Goal: Information Seeking & Learning: Learn about a topic

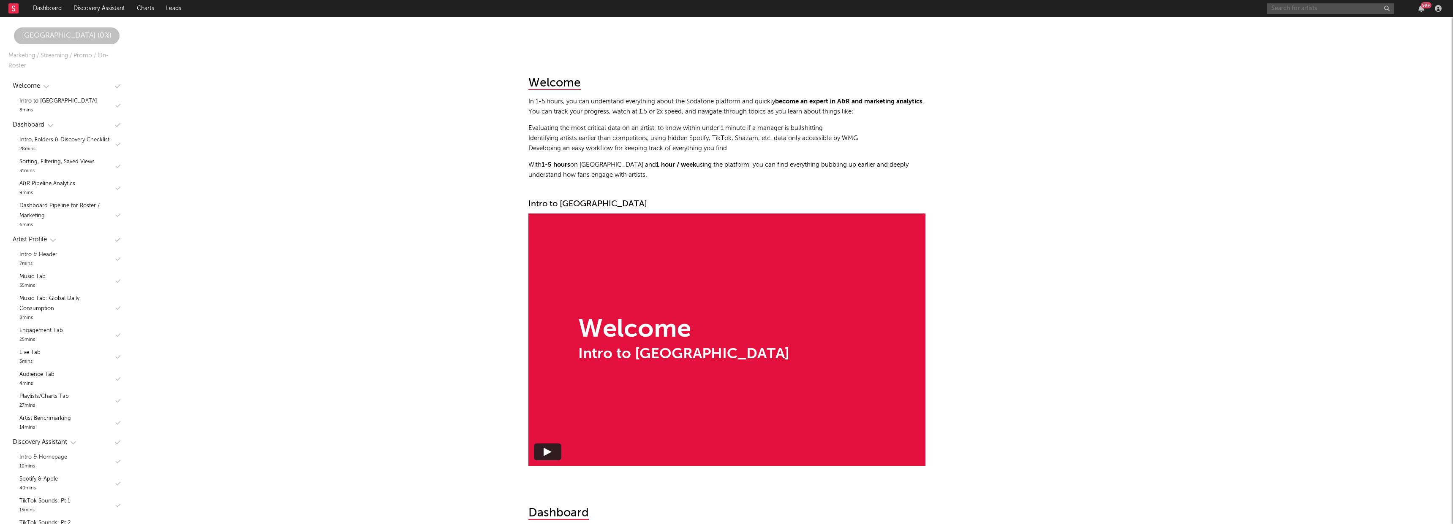
click at [1308, 10] on input "text" at bounding box center [1330, 8] width 127 height 11
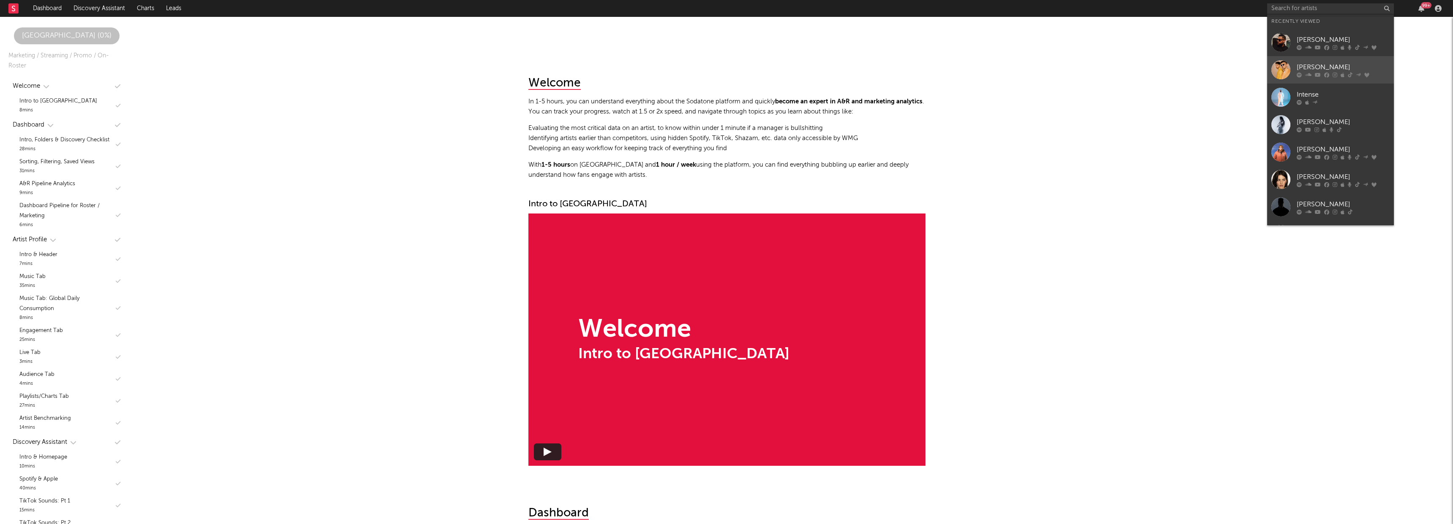
click at [1315, 60] on link "[PERSON_NAME]" at bounding box center [1330, 69] width 127 height 27
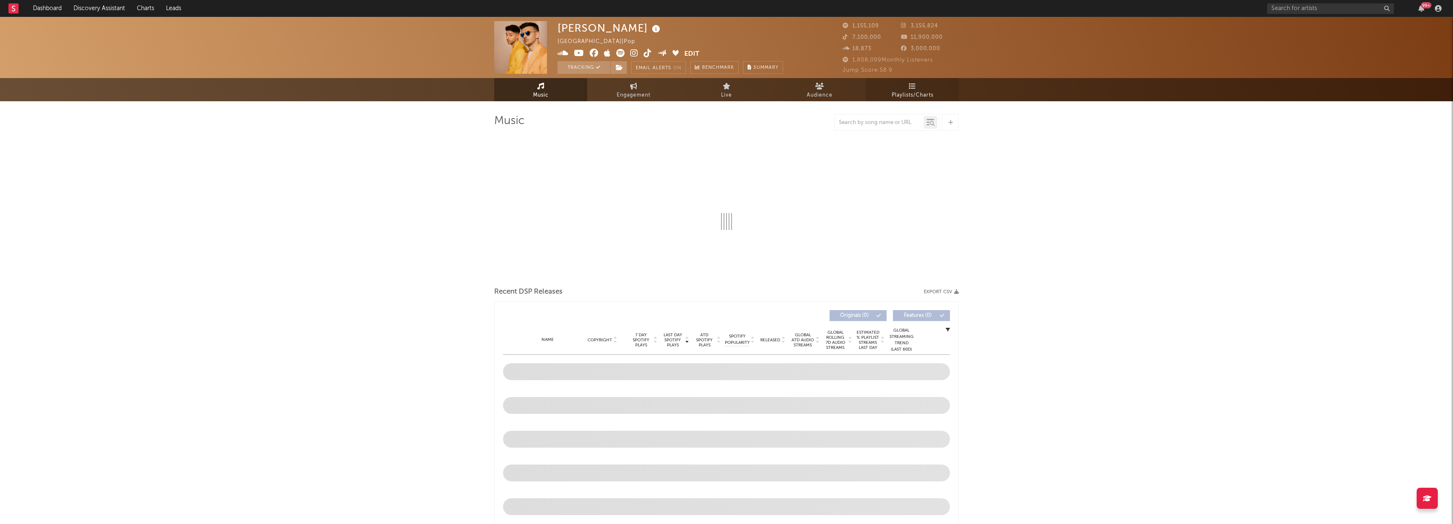
click at [910, 95] on span "Playlists/Charts" at bounding box center [912, 95] width 42 height 10
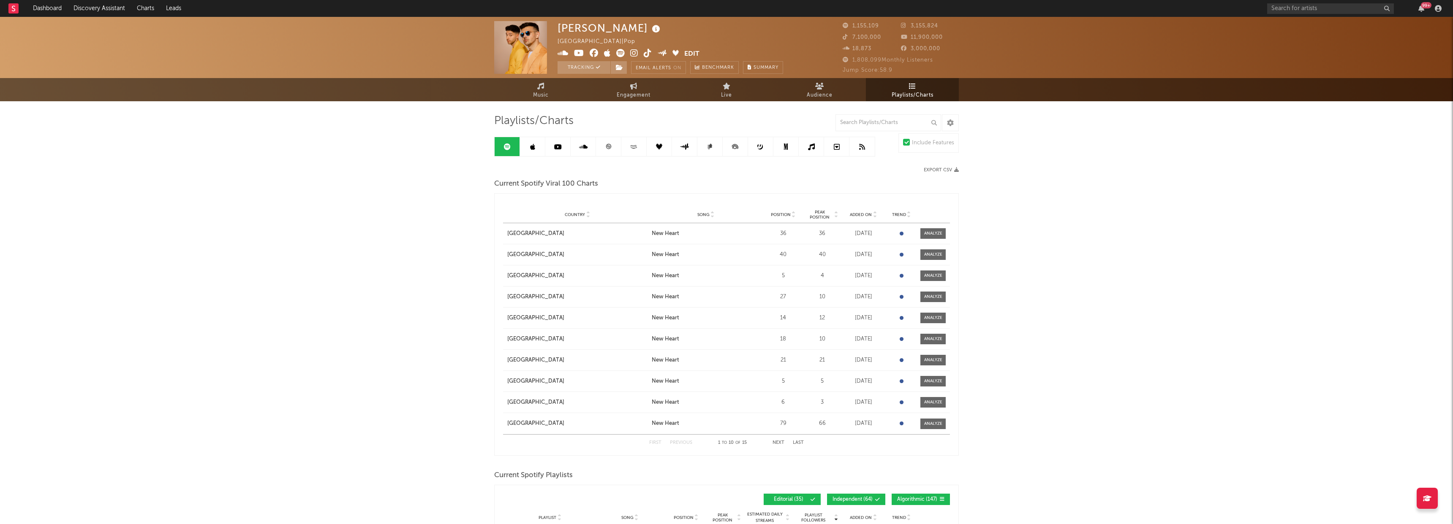
click at [861, 213] on span "Added On" at bounding box center [861, 214] width 22 height 5
click at [948, 168] on button "Export CSV" at bounding box center [941, 170] width 35 height 5
click at [858, 215] on span "Added On" at bounding box center [861, 214] width 22 height 5
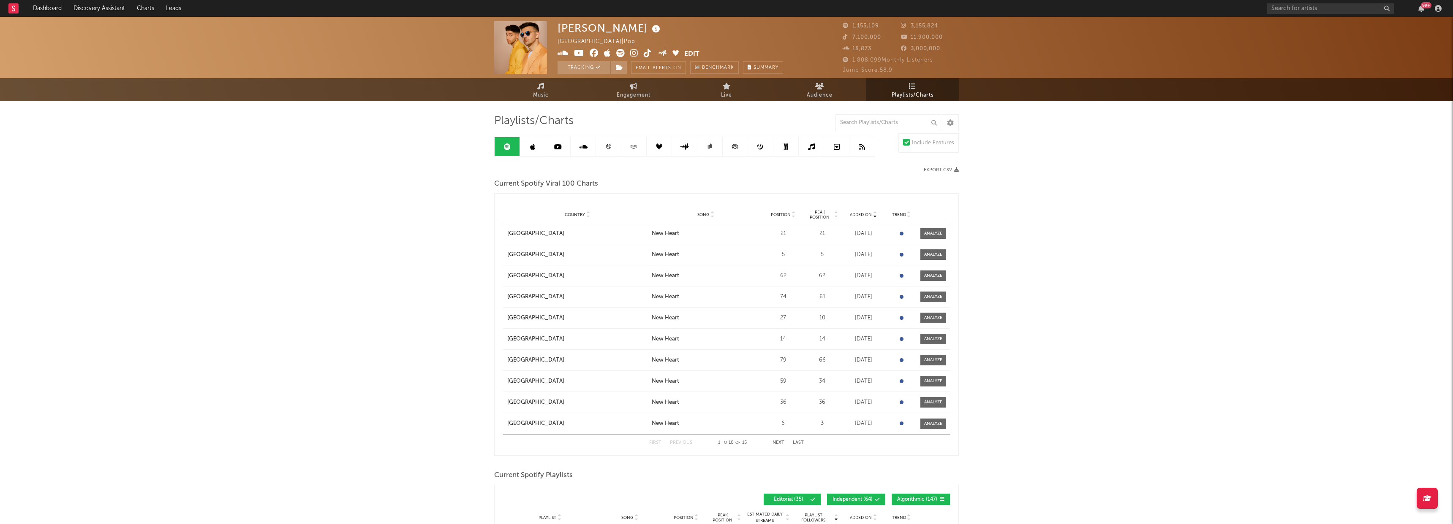
click at [780, 440] on div "First Previous 1 to 10 of 15 Next Last" at bounding box center [726, 443] width 155 height 16
click at [778, 442] on button "Next" at bounding box center [778, 443] width 12 height 5
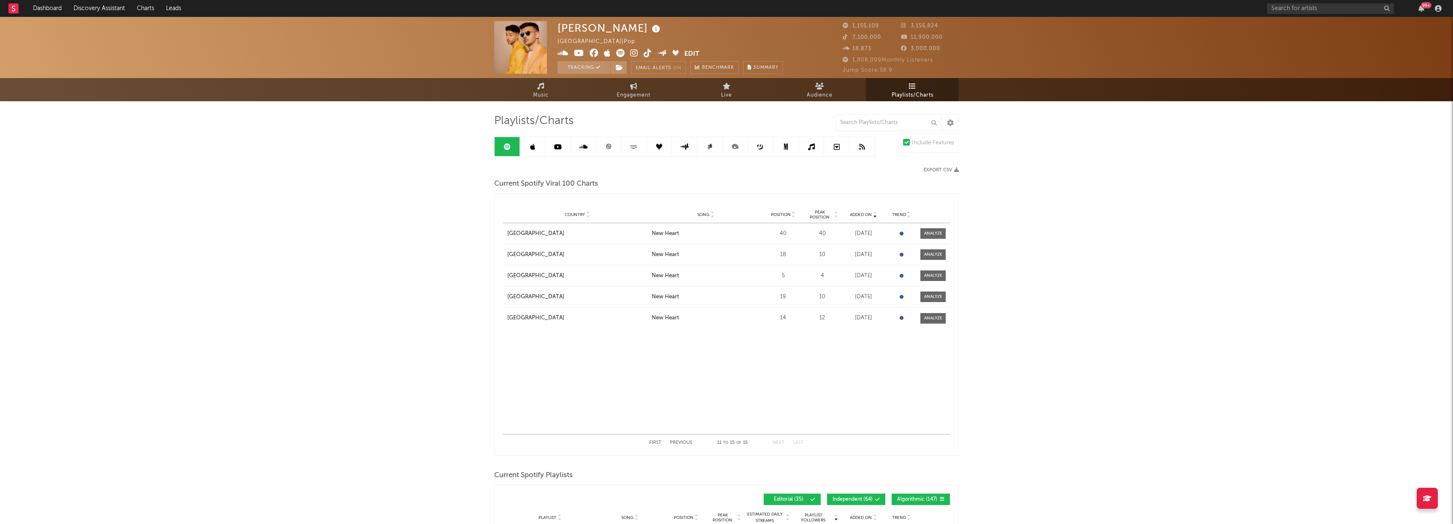
click at [682, 443] on button "Previous" at bounding box center [681, 443] width 22 height 5
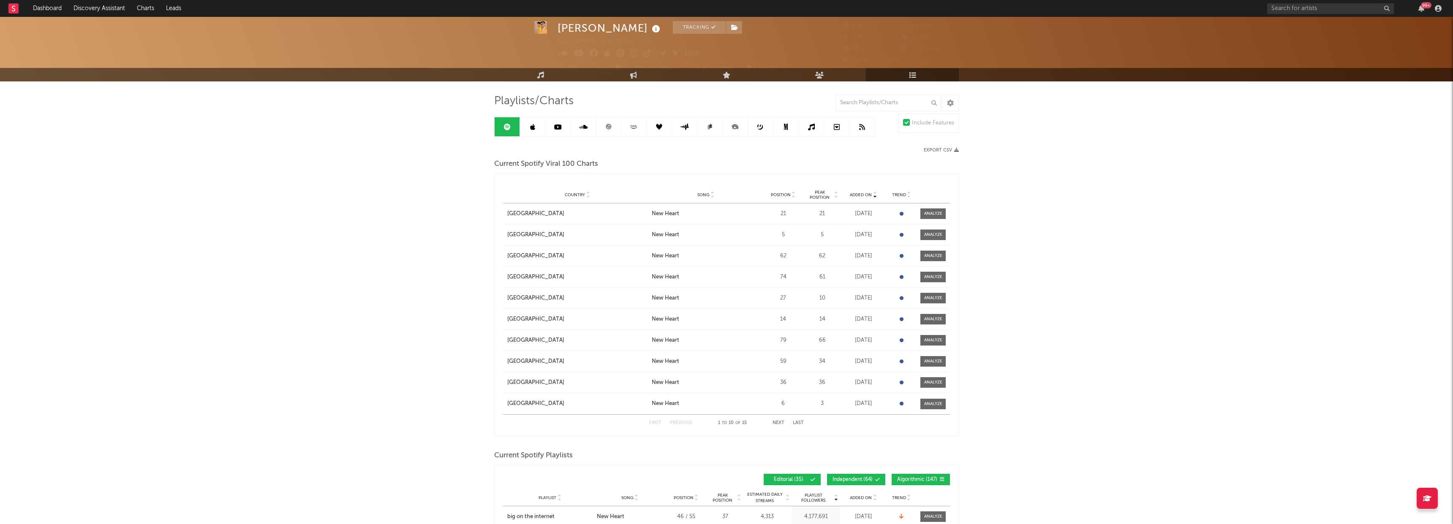
scroll to position [25, 0]
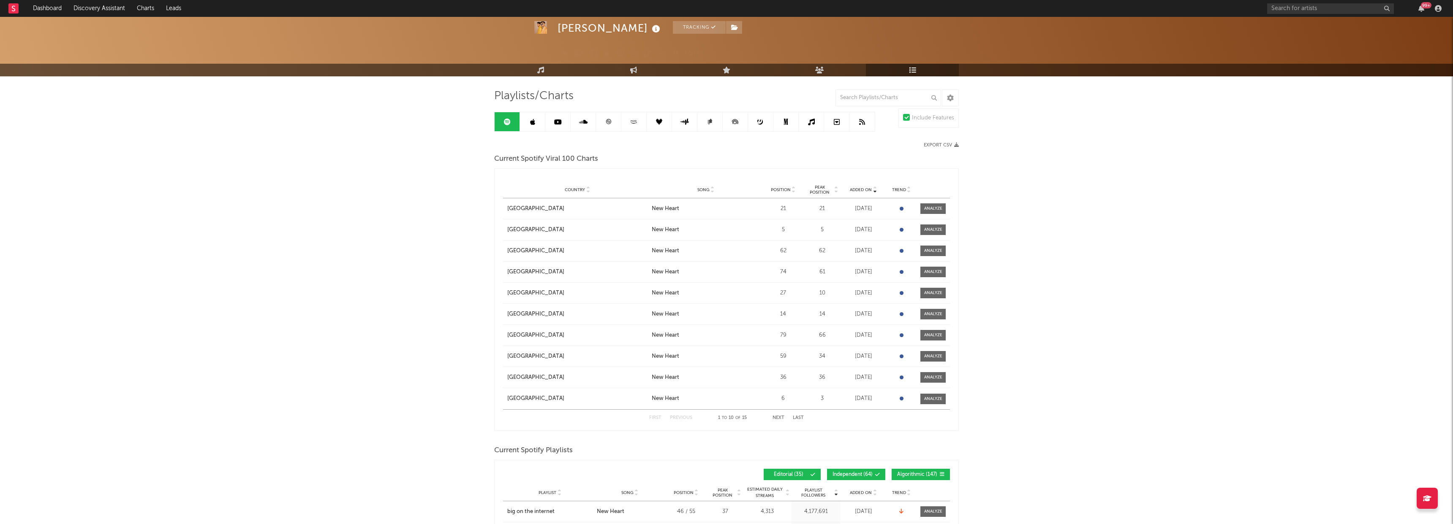
click at [778, 414] on div "First Previous 1 to 10 of 15 Next Last" at bounding box center [726, 418] width 155 height 16
click at [778, 416] on button "Next" at bounding box center [778, 418] width 12 height 5
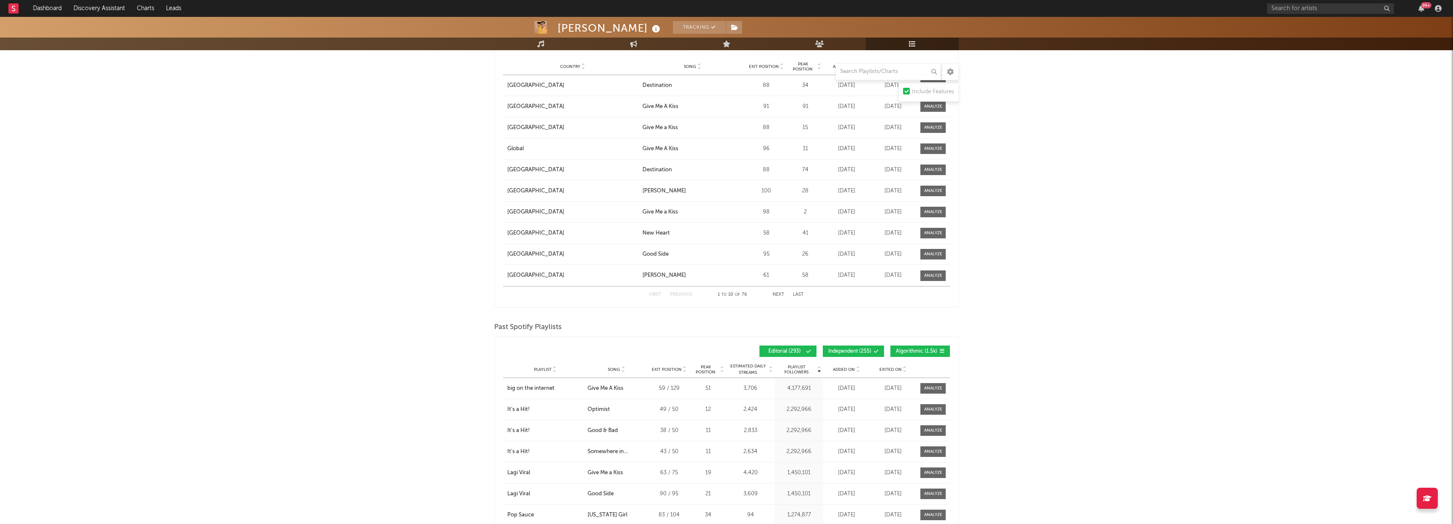
scroll to position [1059, 0]
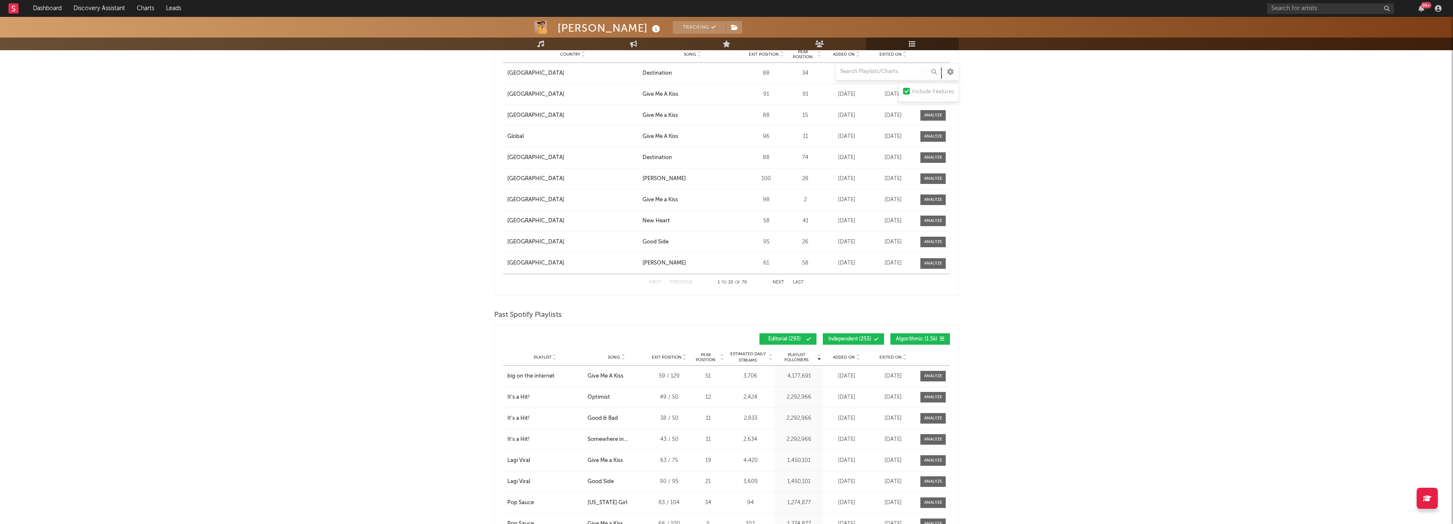
drag, startPoint x: 910, startPoint y: 339, endPoint x: 900, endPoint y: 339, distance: 9.7
click at [910, 339] on span "Algorithmic ( 1.5k )" at bounding box center [916, 339] width 41 height 5
click at [872, 339] on button "Independent ( 255 )" at bounding box center [853, 339] width 61 height 11
click at [889, 360] on div "Exited On" at bounding box center [893, 357] width 42 height 6
click at [839, 361] on div "Playlist City Song Exit Position Peak Position Estimated Daily Streams Playlist…" at bounding box center [726, 357] width 447 height 17
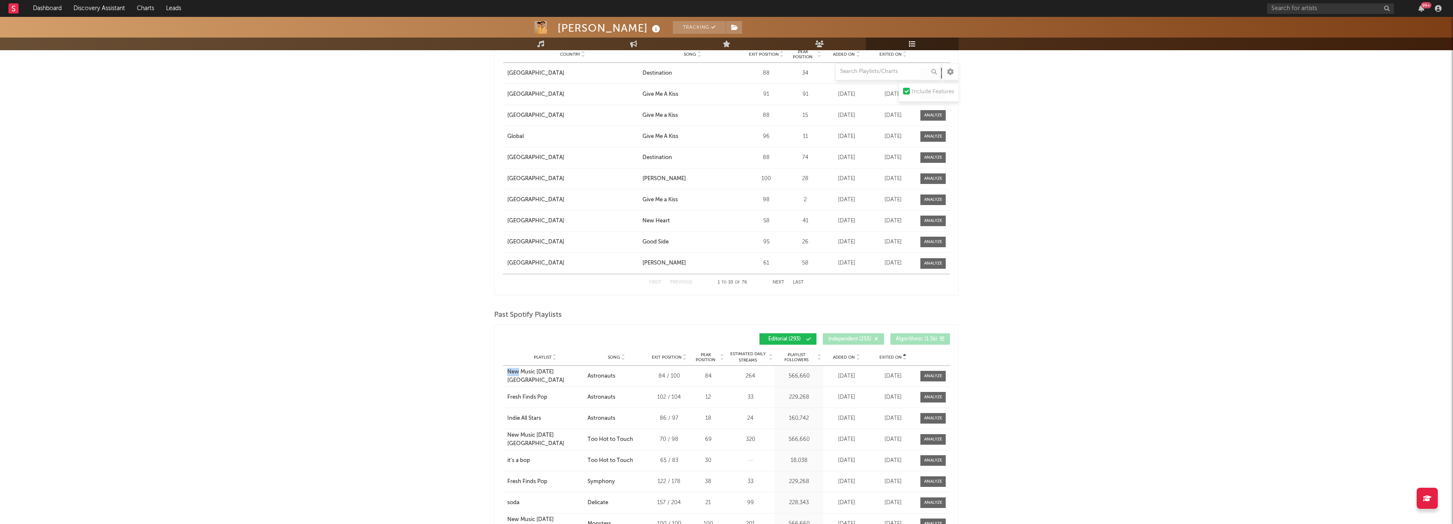
click at [839, 361] on div "Playlist City Song Exit Position Peak Position Estimated Daily Streams Playlist…" at bounding box center [726, 357] width 447 height 17
click at [839, 360] on div "Added On" at bounding box center [846, 357] width 42 height 6
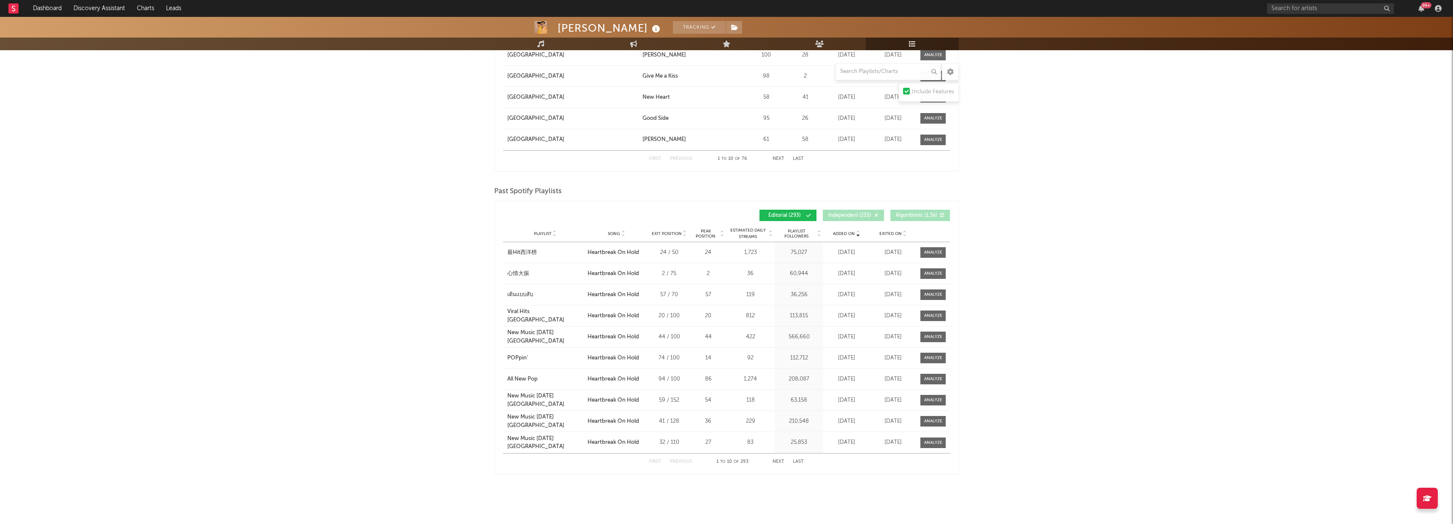
scroll to position [1184, 0]
click at [778, 462] on button "Next" at bounding box center [778, 461] width 12 height 5
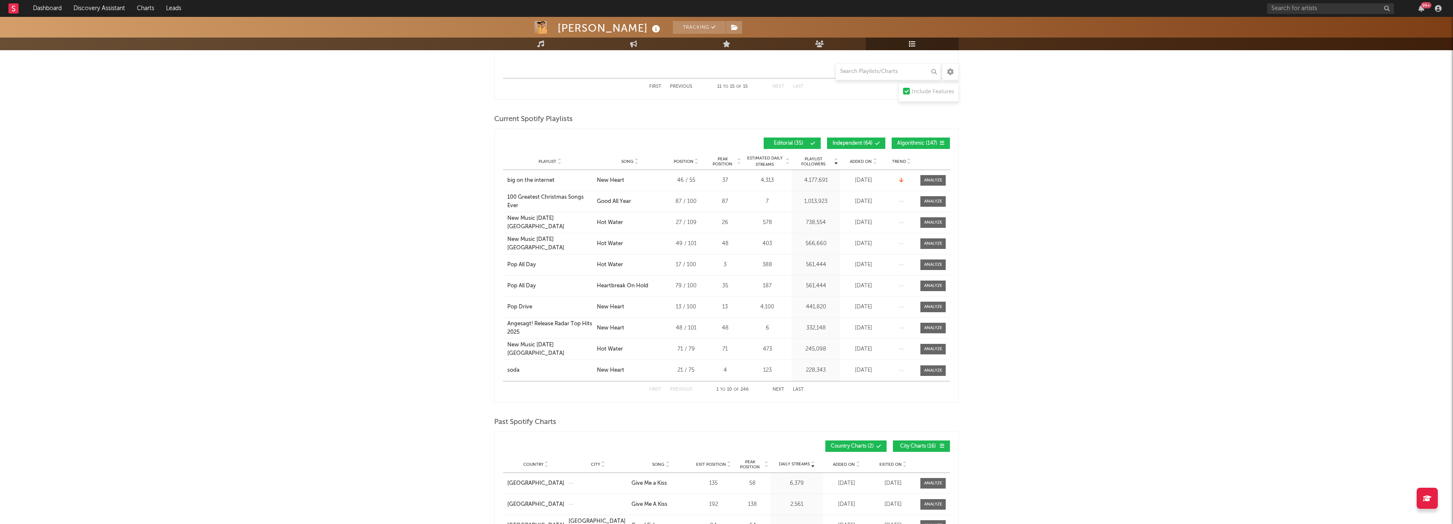
scroll to position [232, 0]
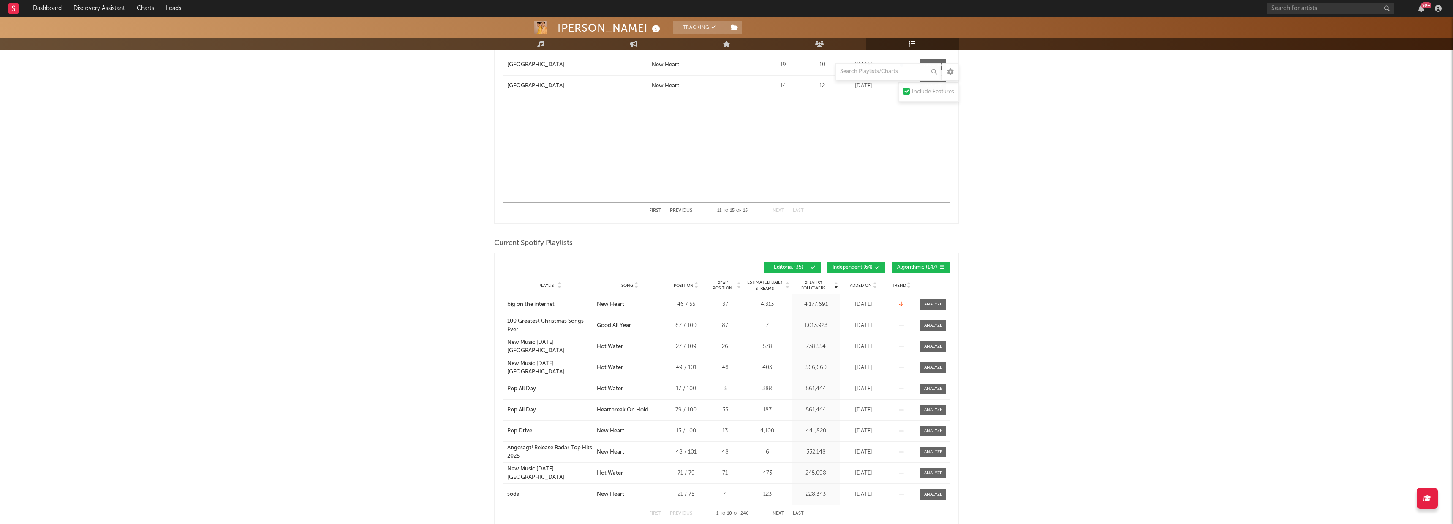
click at [857, 286] on span "Added On" at bounding box center [861, 285] width 22 height 5
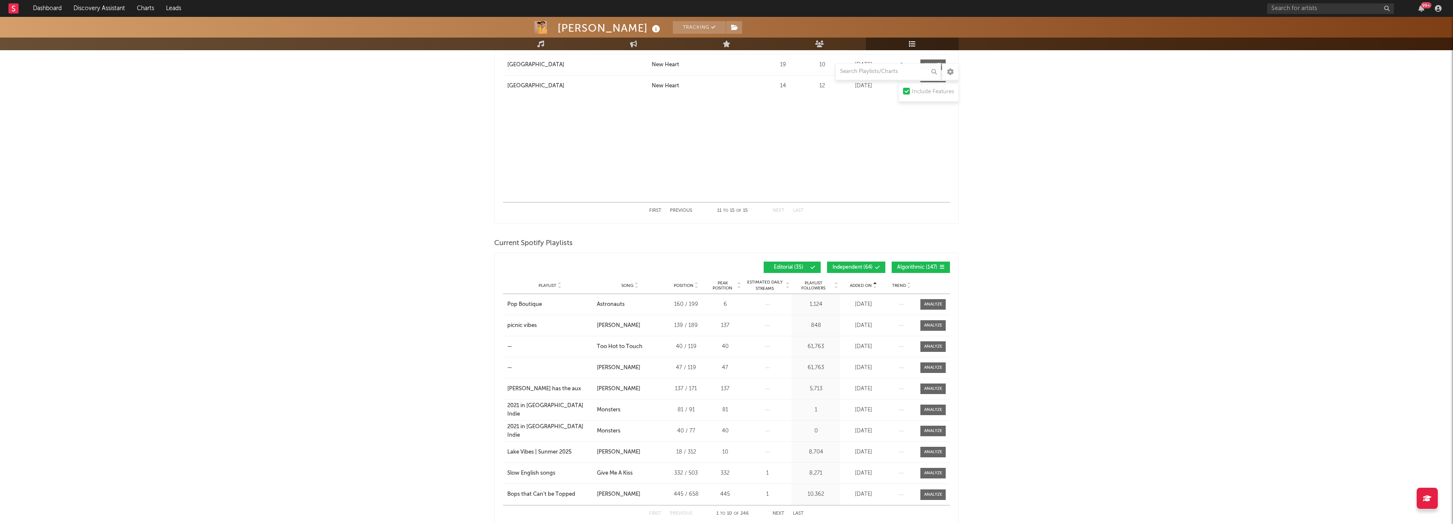
click at [907, 259] on div "Added On Playlist Song Position Peak Position Playlist Followers Added On Trend…" at bounding box center [726, 268] width 447 height 20
click at [903, 263] on button "Algorithmic ( 147 )" at bounding box center [920, 267] width 58 height 11
click at [870, 267] on span "Independent ( 64 )" at bounding box center [852, 267] width 40 height 5
click at [856, 288] on div "Added On" at bounding box center [863, 286] width 42 height 6
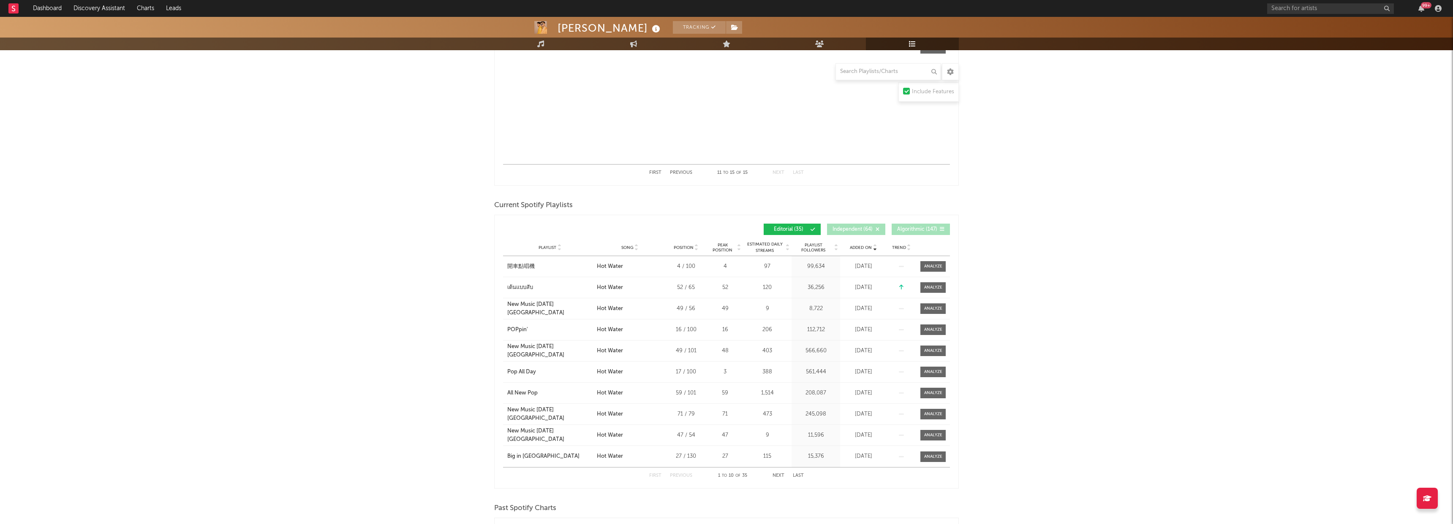
scroll to position [282, 0]
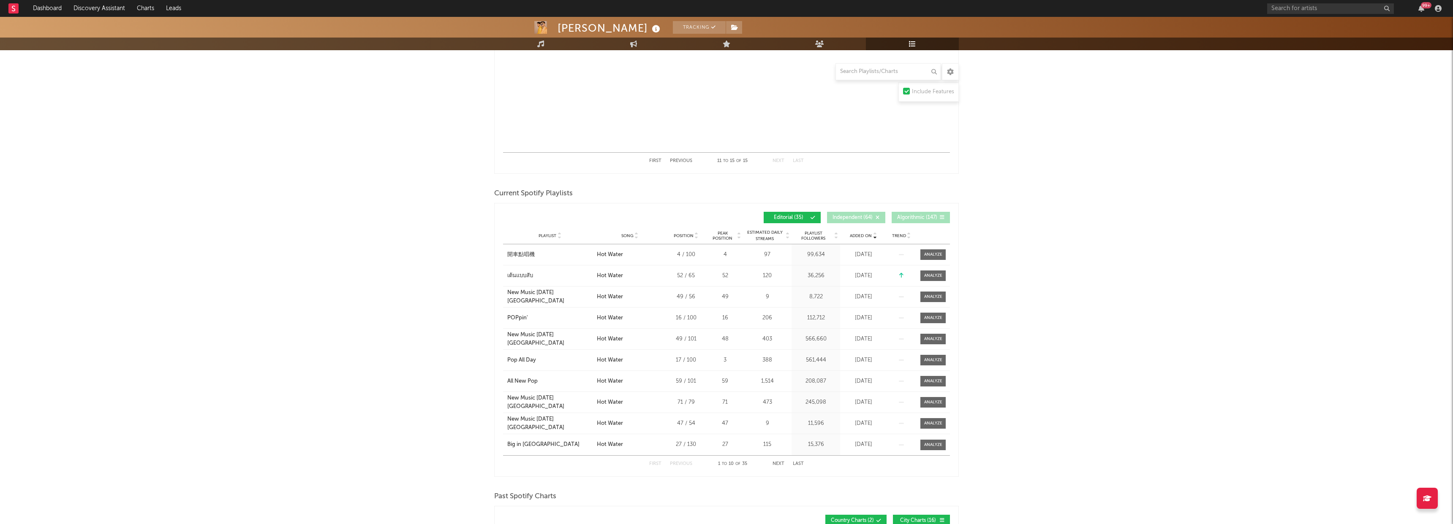
click at [774, 463] on button "Next" at bounding box center [778, 464] width 12 height 5
